Goal: Information Seeking & Learning: Compare options

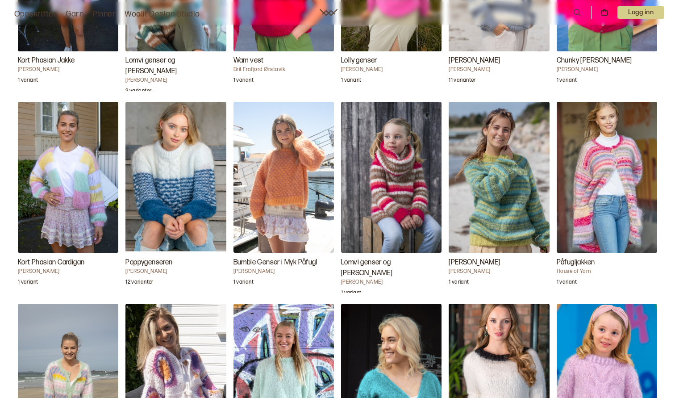
scroll to position [1821, 0]
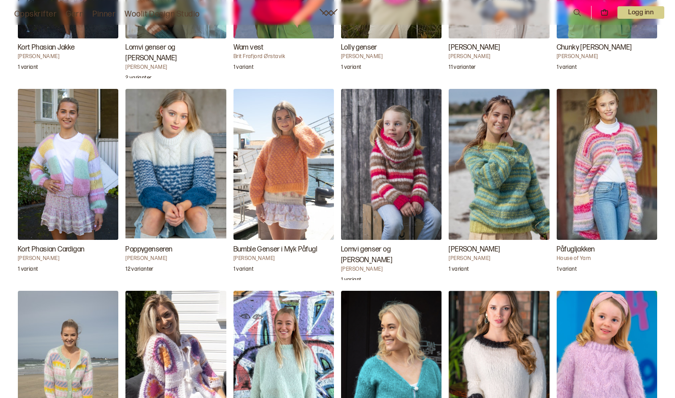
click at [490, 240] on img "Gina genser" at bounding box center [499, 164] width 100 height 151
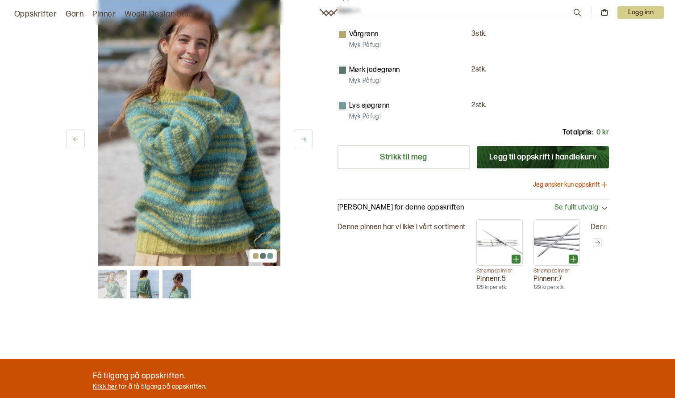
scroll to position [199, 0]
click at [602, 209] on icon at bounding box center [604, 207] width 9 height 9
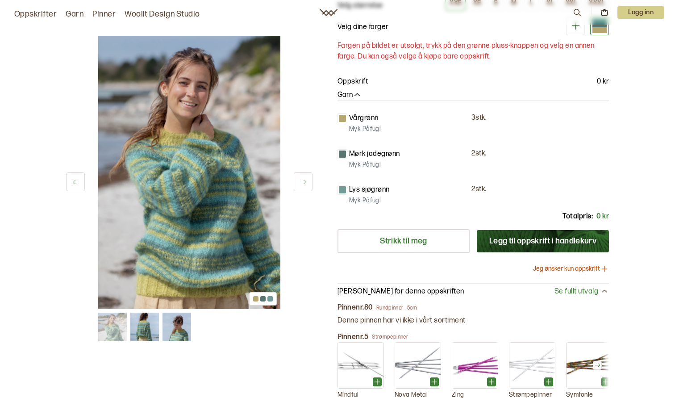
scroll to position [109, 0]
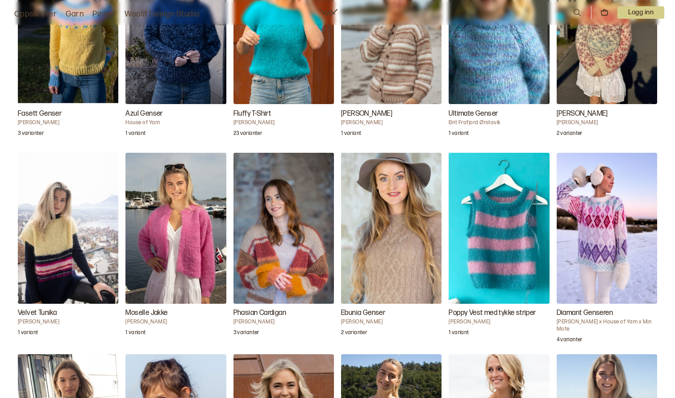
scroll to position [2559, 0]
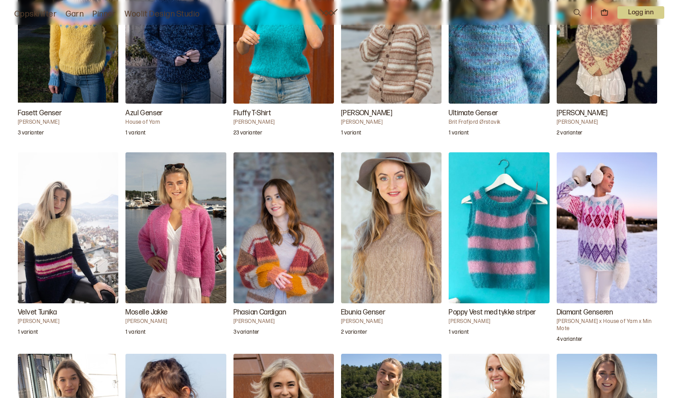
click at [490, 277] on img "Poppy Vest med tykke striper" at bounding box center [499, 227] width 100 height 151
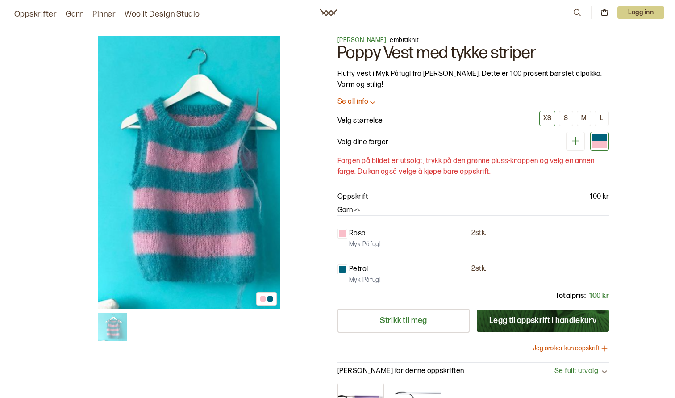
click at [101, 12] on link "Pinner" at bounding box center [103, 14] width 23 height 12
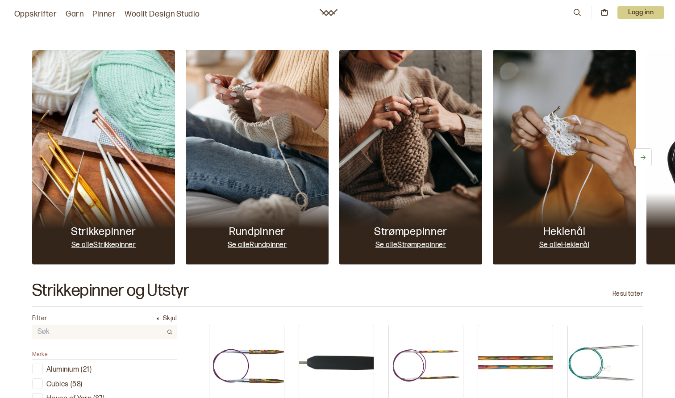
click at [76, 12] on link "Garn" at bounding box center [75, 14] width 18 height 12
